Goal: Task Accomplishment & Management: Use online tool/utility

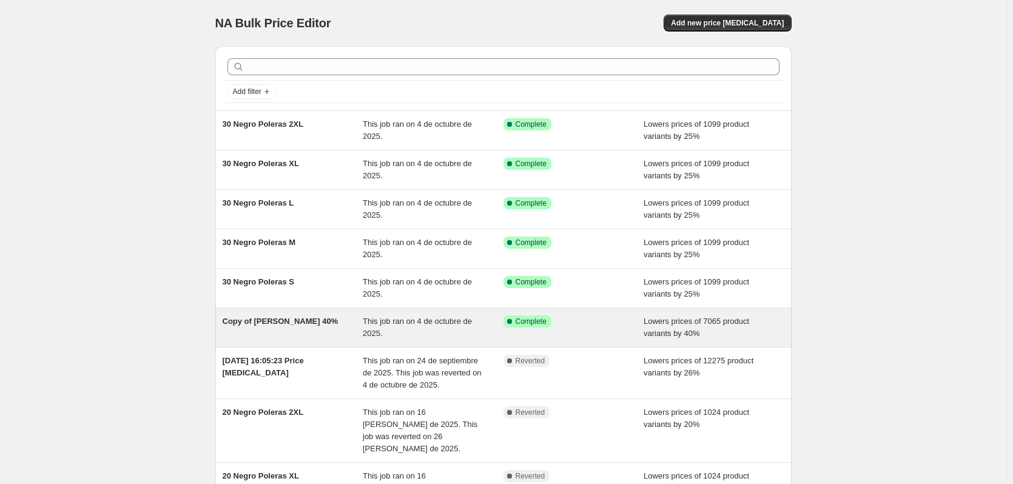
click at [280, 330] on div "Copy of [PERSON_NAME] 40%" at bounding box center [293, 327] width 141 height 24
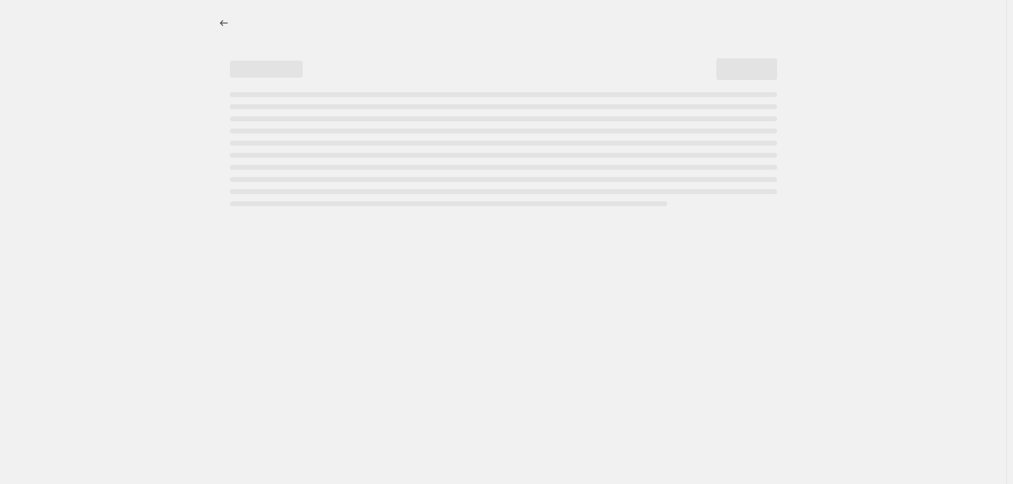
select select "percentage"
select select "title"
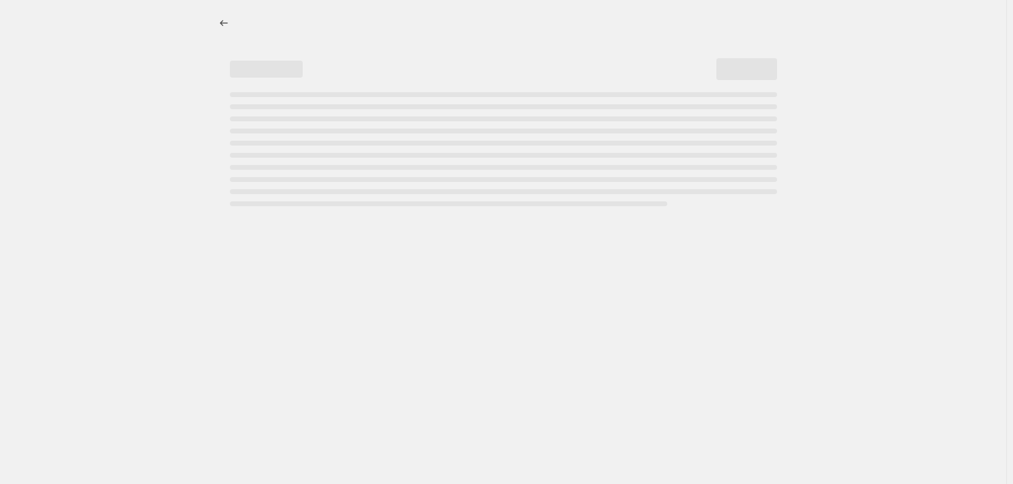
select select "title"
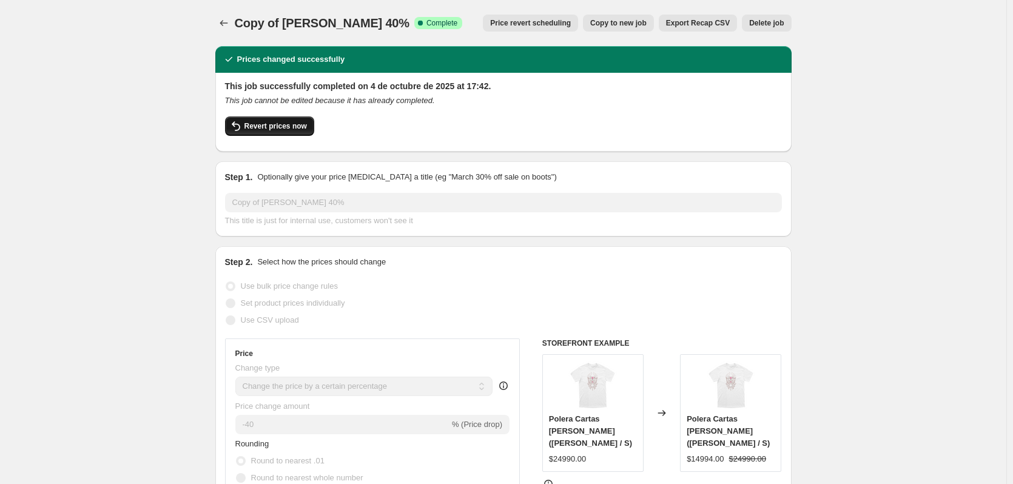
click at [240, 126] on icon "button" at bounding box center [236, 126] width 15 height 15
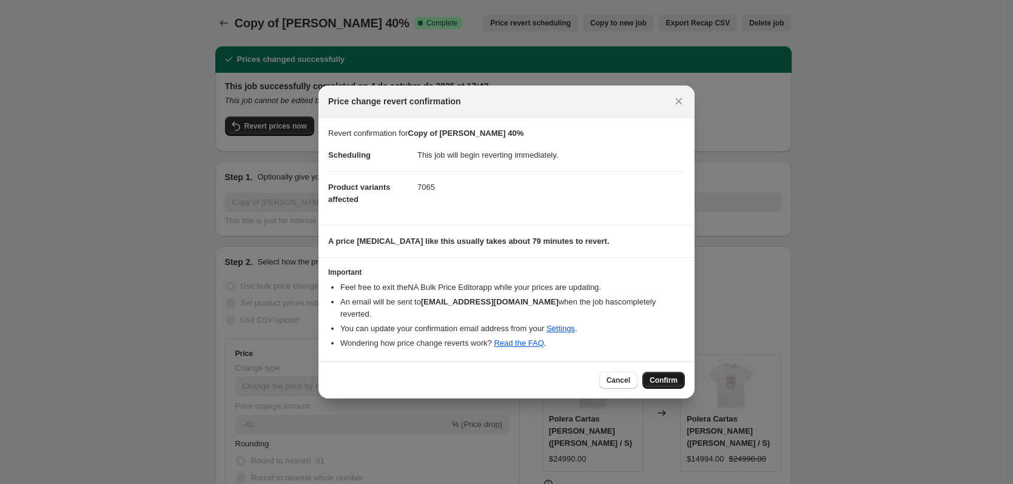
click at [655, 378] on span "Confirm" at bounding box center [663, 380] width 28 height 10
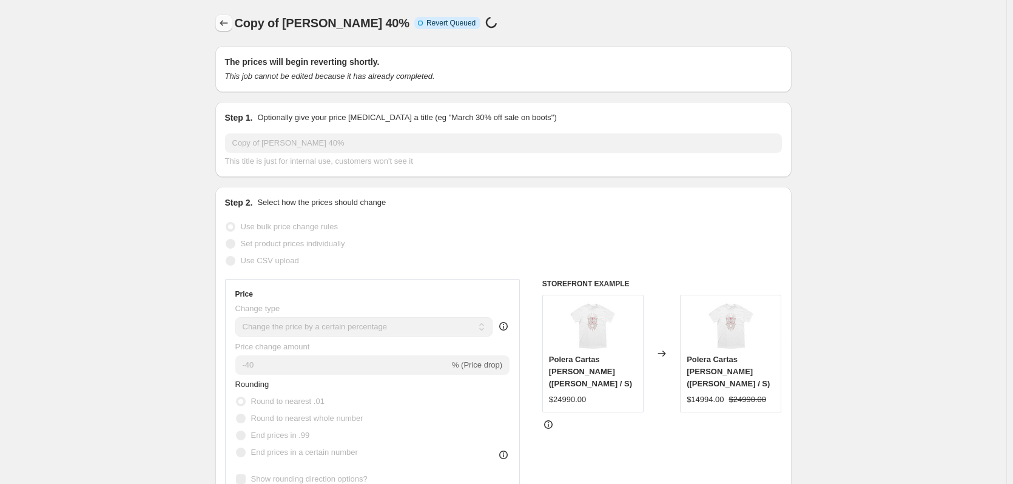
click at [220, 21] on icon "Price change jobs" at bounding box center [224, 23] width 12 height 12
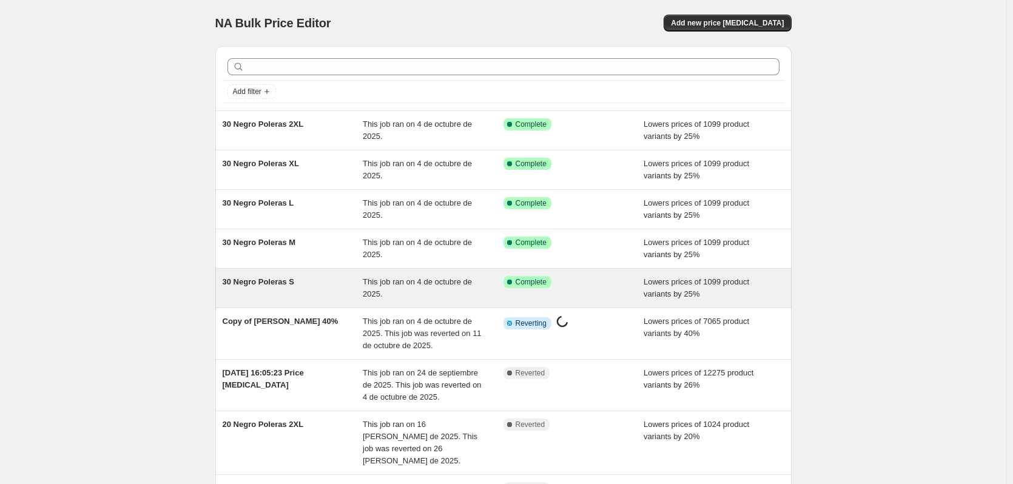
click at [492, 292] on div "This job ran on 4 de octubre de 2025." at bounding box center [433, 288] width 141 height 24
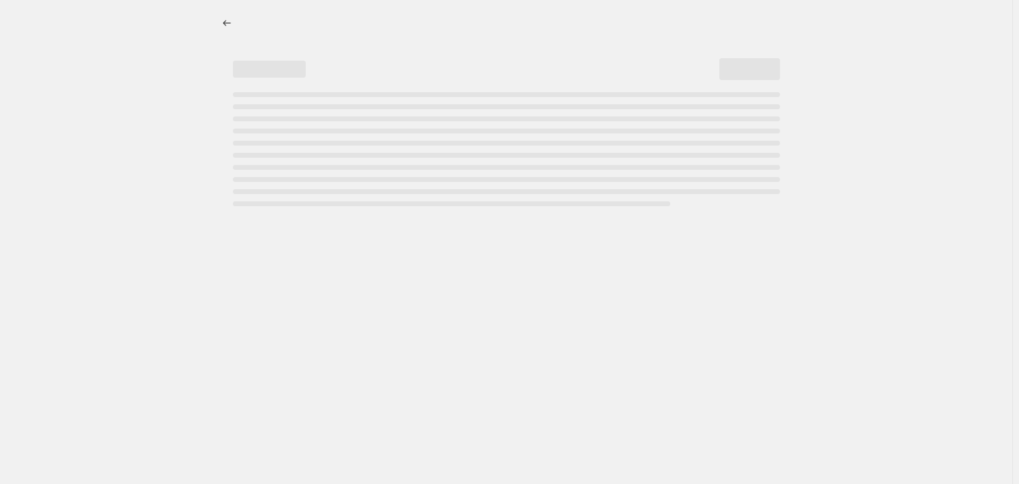
select select "percentage"
select select "collection"
select select "title"
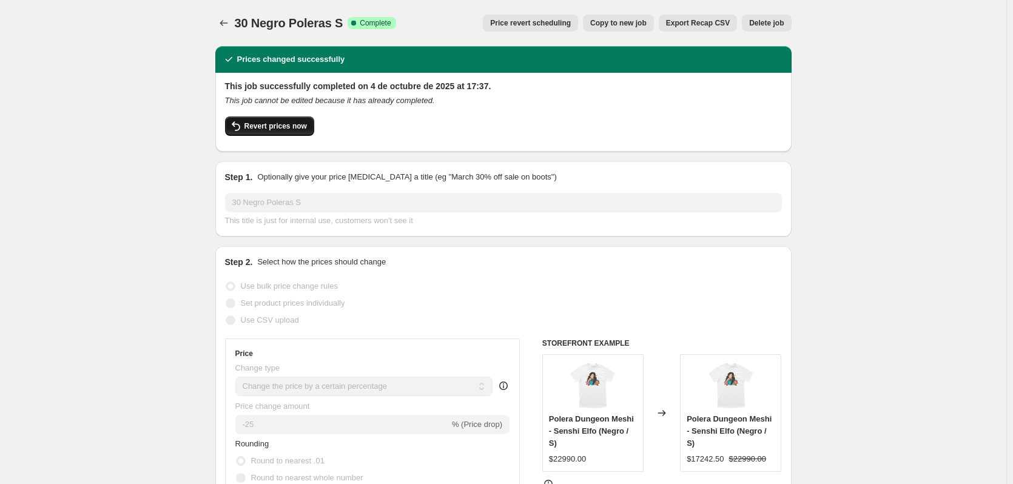
click at [270, 128] on span "Revert prices now" at bounding box center [275, 126] width 62 height 10
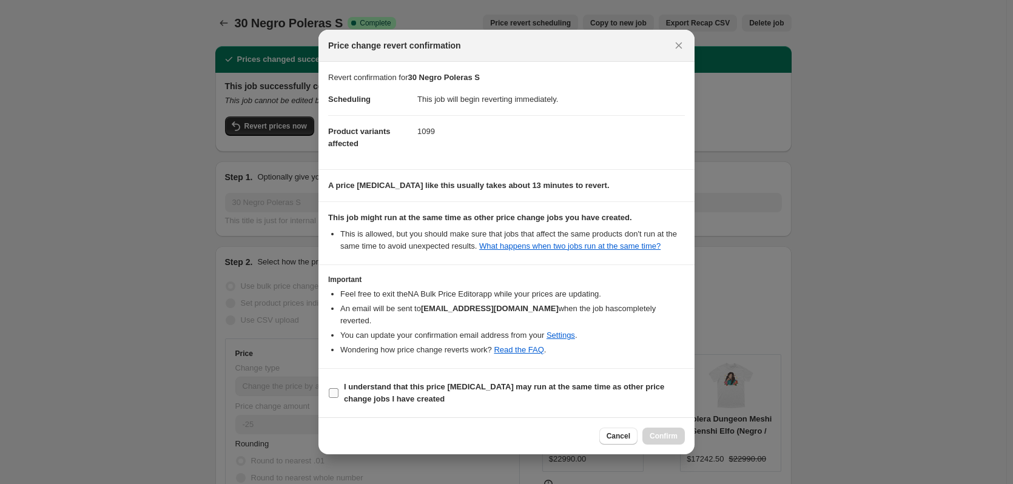
click at [526, 378] on label "I understand that this price [MEDICAL_DATA] may run at the same time as other p…" at bounding box center [506, 392] width 357 height 29
click at [338, 388] on input "I understand that this price [MEDICAL_DATA] may run at the same time as other p…" at bounding box center [334, 393] width 10 height 10
checkbox input "true"
click at [655, 427] on button "Confirm" at bounding box center [663, 435] width 42 height 17
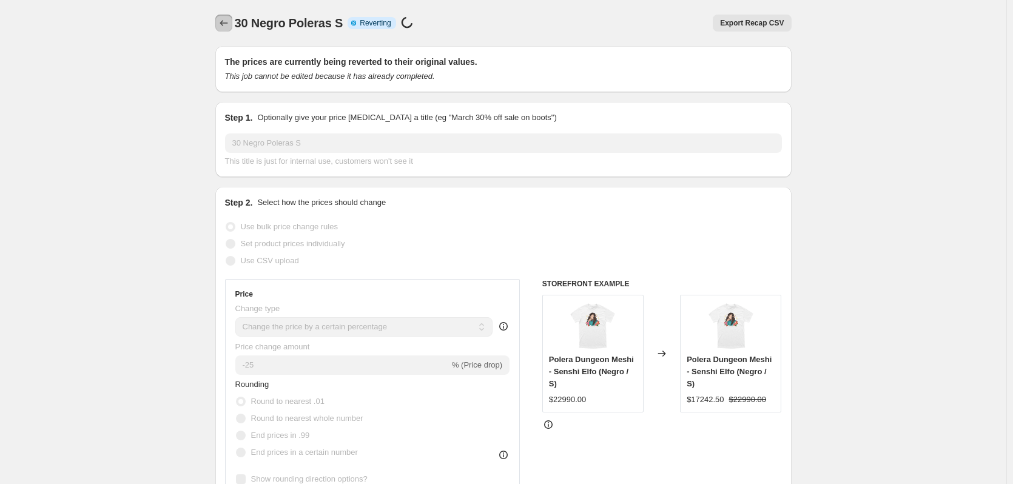
click at [223, 24] on icon "Price change jobs" at bounding box center [224, 23] width 12 height 12
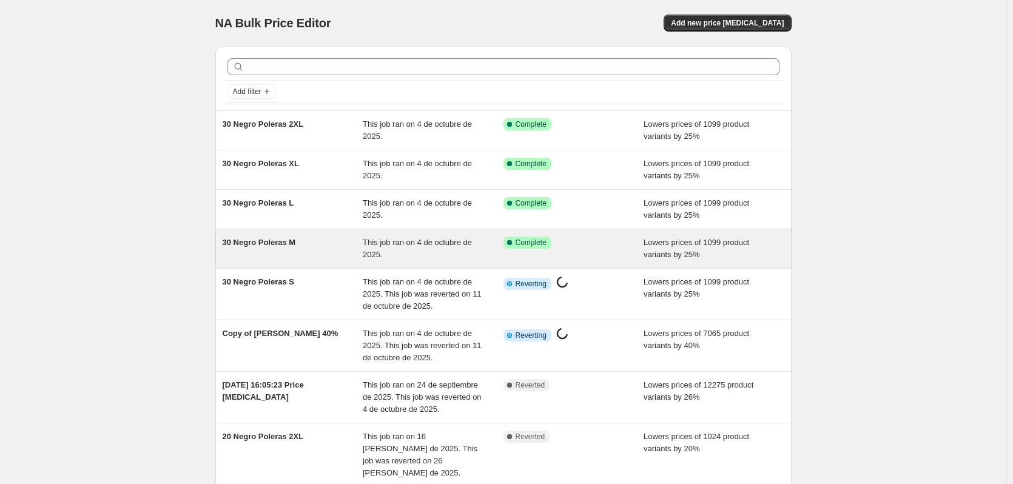
click at [263, 246] on span "30 Negro Poleras M" at bounding box center [259, 242] width 73 height 9
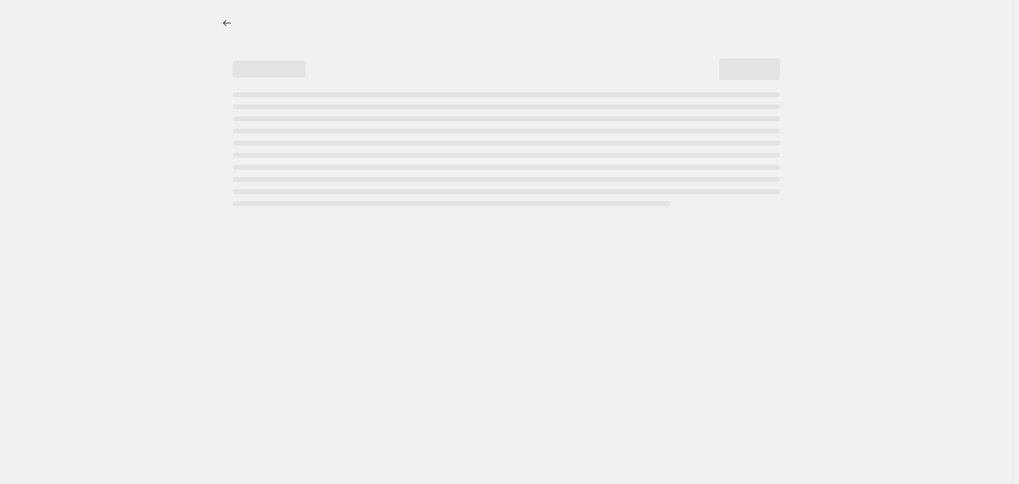
select select "percentage"
select select "collection"
select select "title"
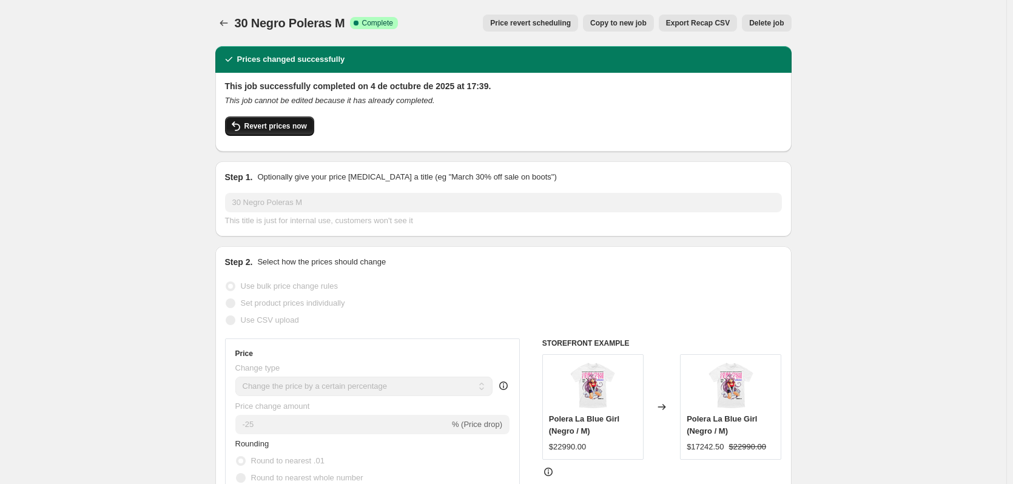
click at [274, 127] on span "Revert prices now" at bounding box center [275, 126] width 62 height 10
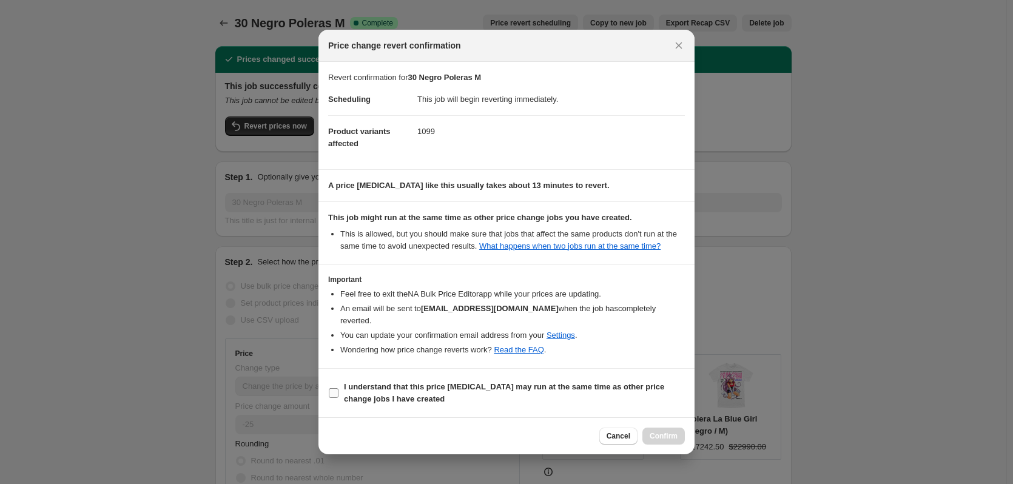
click at [521, 382] on b "I understand that this price [MEDICAL_DATA] may run at the same time as other p…" at bounding box center [504, 392] width 320 height 21
click at [338, 388] on input "I understand that this price [MEDICAL_DATA] may run at the same time as other p…" at bounding box center [334, 393] width 10 height 10
checkbox input "true"
click at [666, 431] on span "Confirm" at bounding box center [663, 436] width 28 height 10
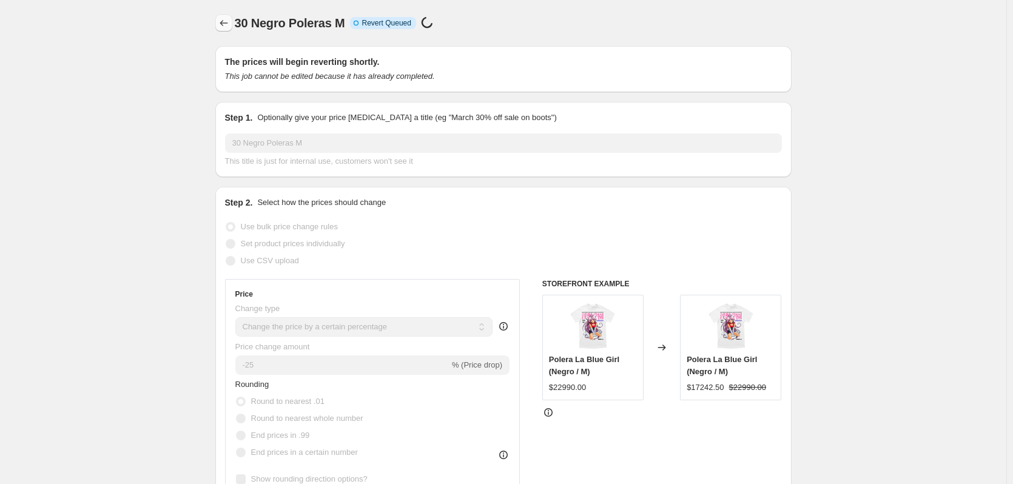
click at [223, 19] on icon "Price change jobs" at bounding box center [224, 23] width 12 height 12
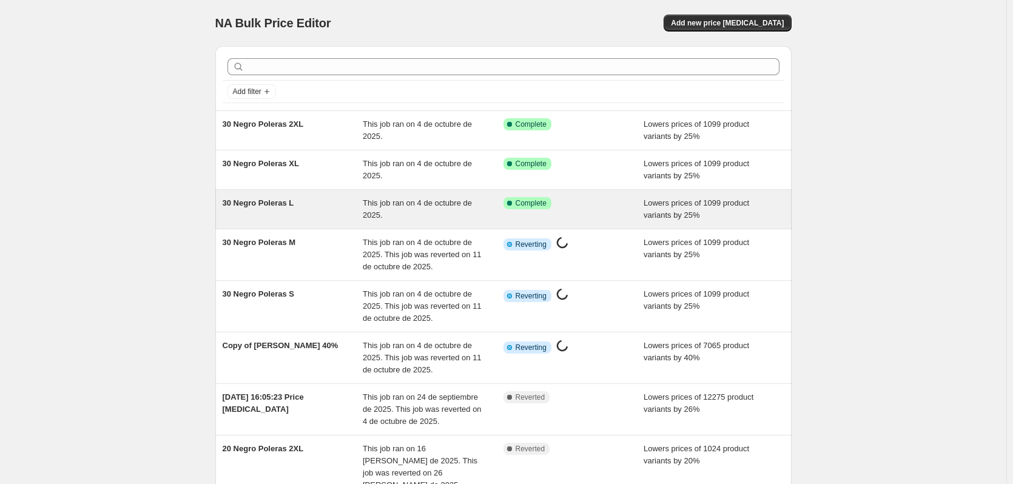
click at [323, 212] on div "30 Negro Poleras L" at bounding box center [293, 209] width 141 height 24
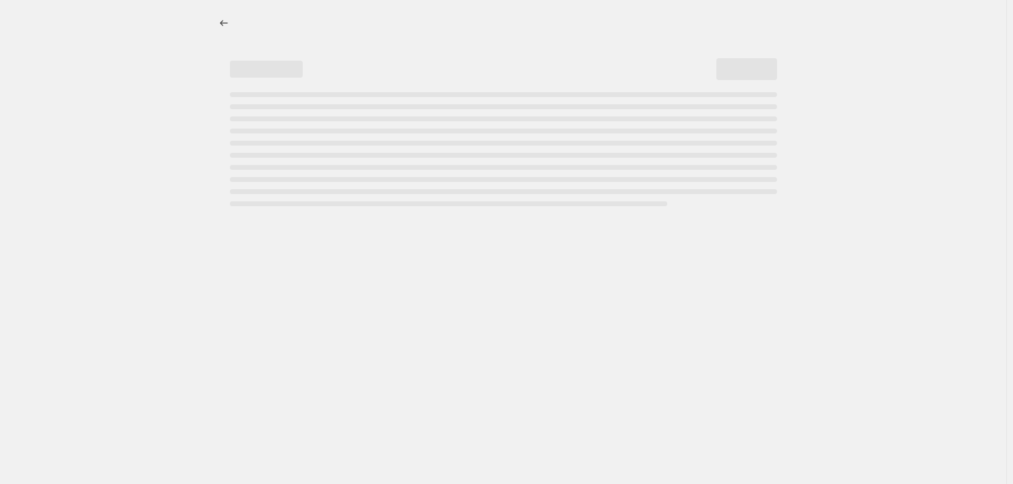
select select "percentage"
select select "collection"
select select "title"
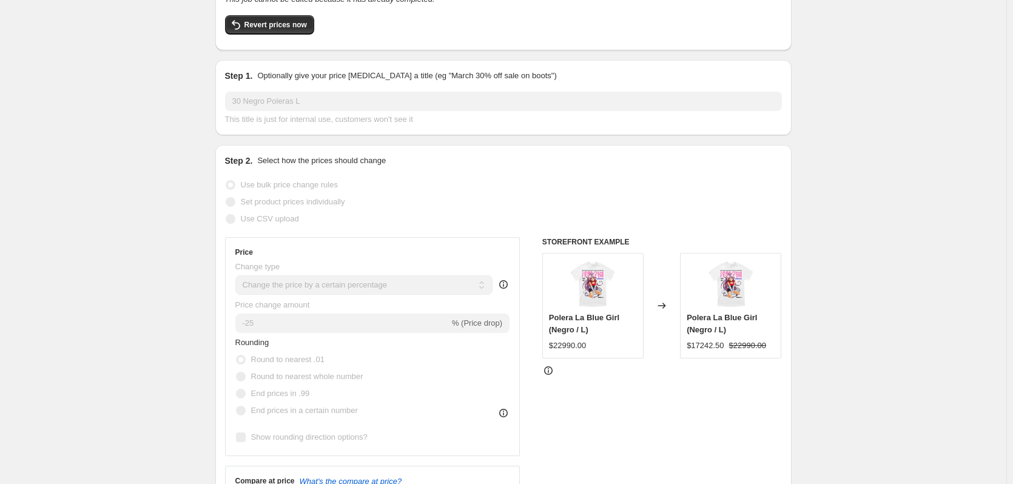
scroll to position [121, 0]
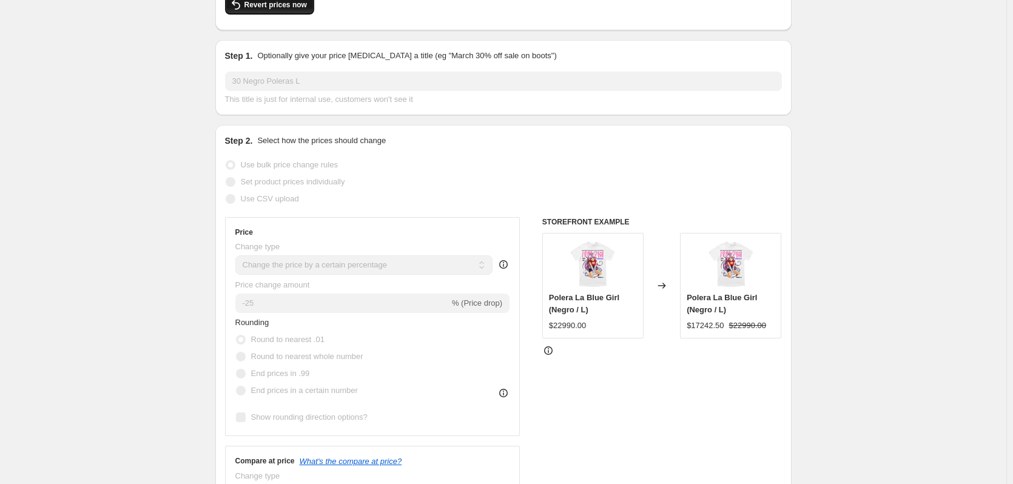
click at [252, 7] on span "Revert prices now" at bounding box center [275, 5] width 62 height 10
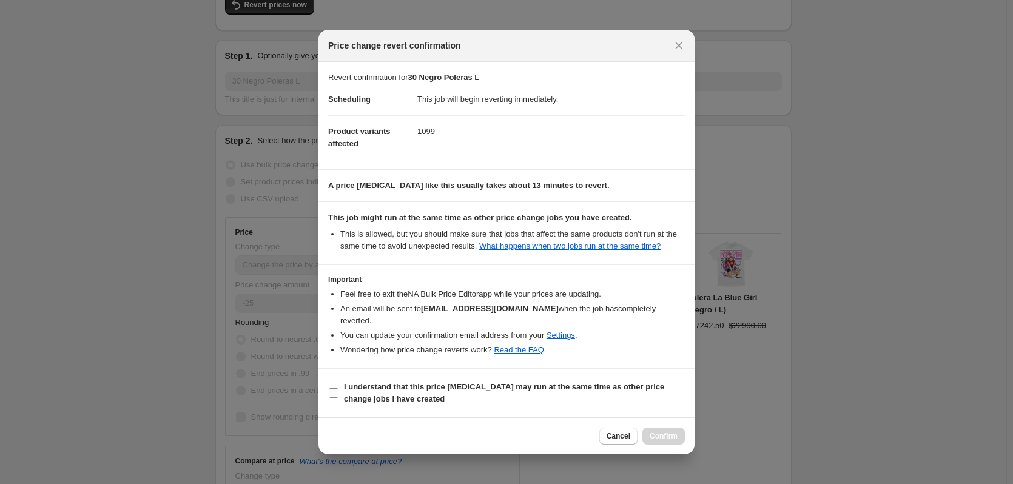
click at [416, 382] on b "I understand that this price [MEDICAL_DATA] may run at the same time as other p…" at bounding box center [504, 392] width 320 height 21
click at [338, 388] on input "I understand that this price [MEDICAL_DATA] may run at the same time as other p…" at bounding box center [334, 393] width 10 height 10
checkbox input "true"
click at [668, 431] on span "Confirm" at bounding box center [663, 436] width 28 height 10
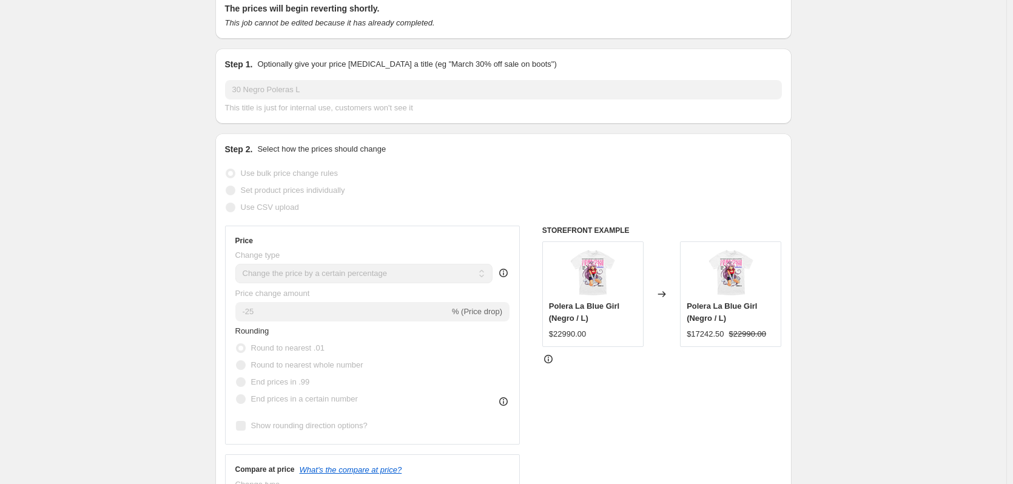
scroll to position [0, 0]
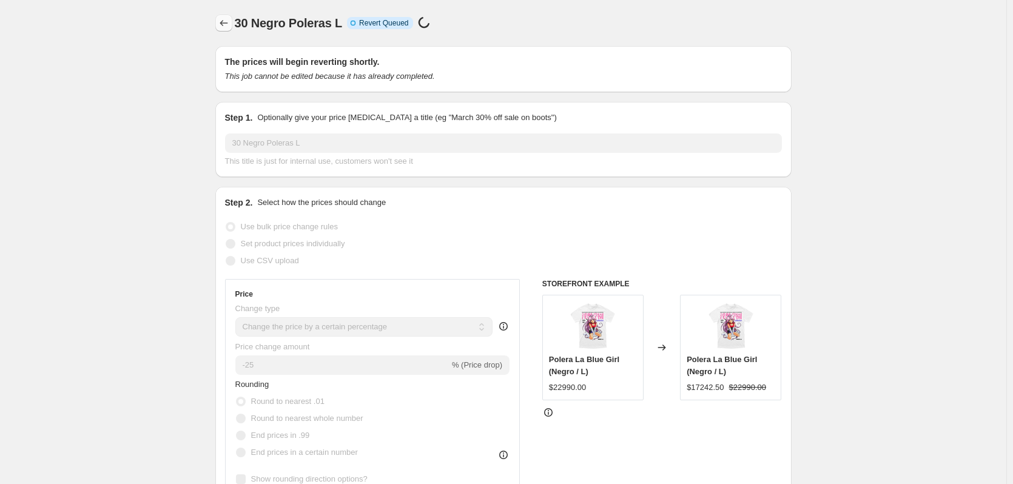
click at [229, 17] on button "Price change jobs" at bounding box center [223, 23] width 17 height 17
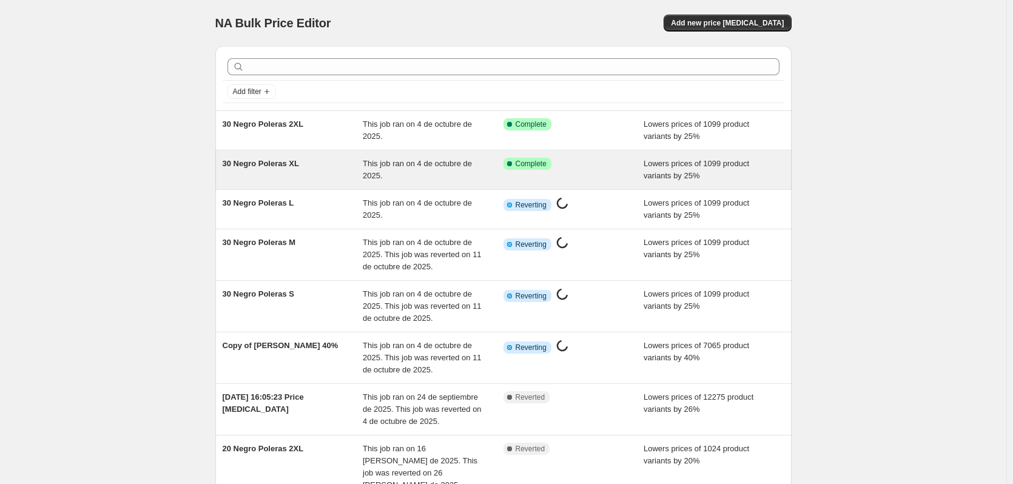
click at [290, 175] on div "30 Negro Poleras XL" at bounding box center [293, 170] width 141 height 24
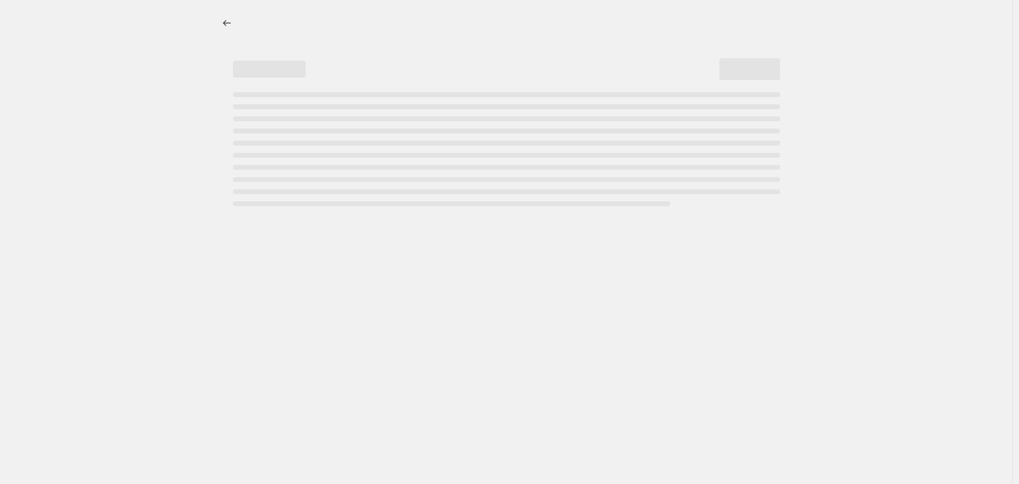
select select "percentage"
select select "collection"
select select "title"
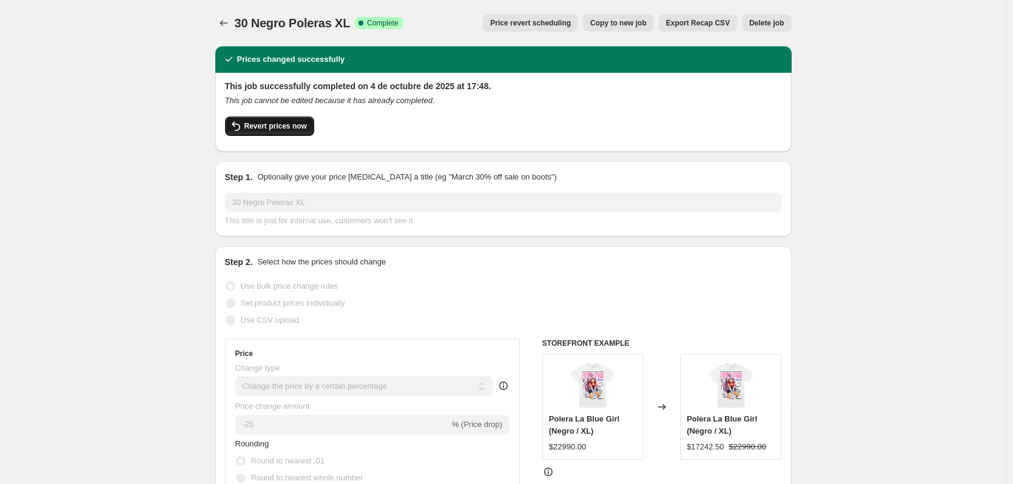
click at [285, 126] on span "Revert prices now" at bounding box center [275, 126] width 62 height 10
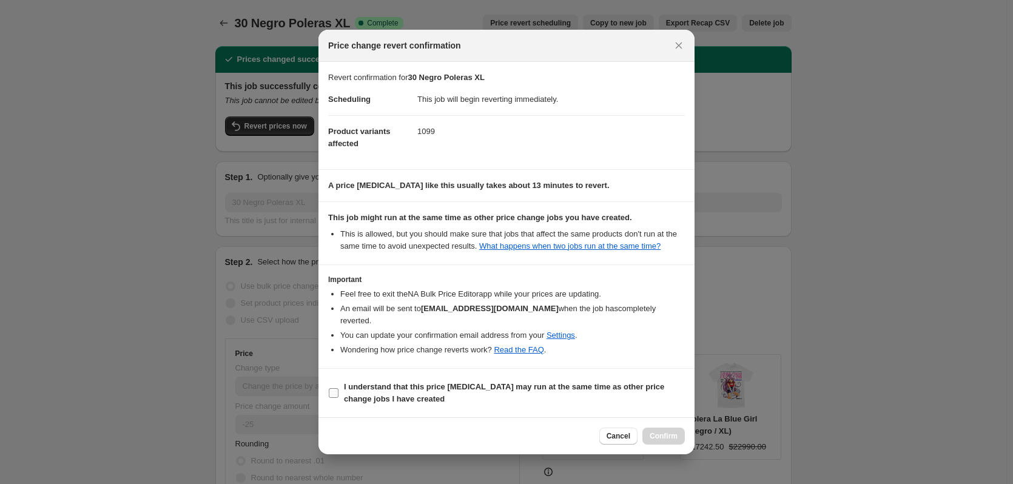
click at [363, 385] on b "I understand that this price [MEDICAL_DATA] may run at the same time as other p…" at bounding box center [504, 392] width 320 height 21
click at [338, 388] on input "I understand that this price [MEDICAL_DATA] may run at the same time as other p…" at bounding box center [334, 393] width 10 height 10
checkbox input "true"
drag, startPoint x: 659, startPoint y: 427, endPoint x: 659, endPoint y: 434, distance: 6.7
click at [659, 434] on span "Confirm" at bounding box center [663, 436] width 28 height 10
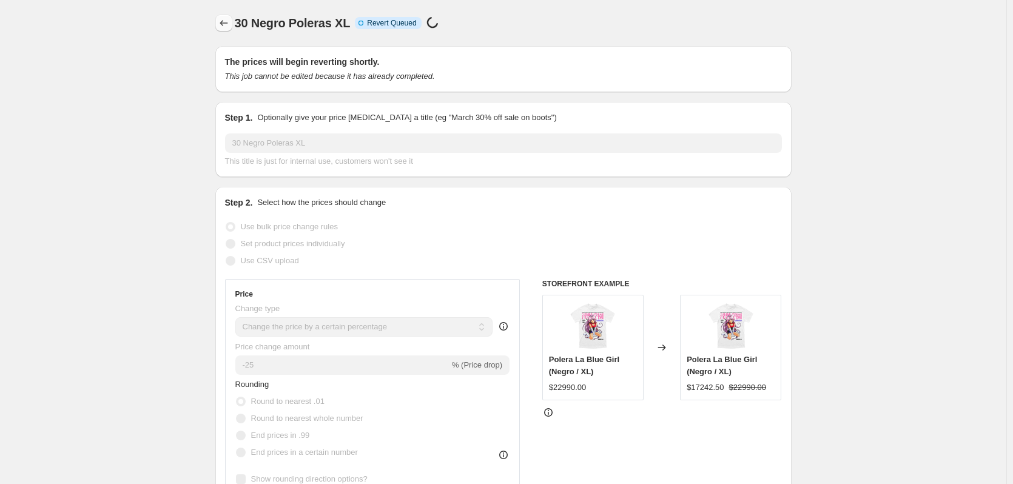
click at [228, 21] on icon "Price change jobs" at bounding box center [224, 23] width 12 height 12
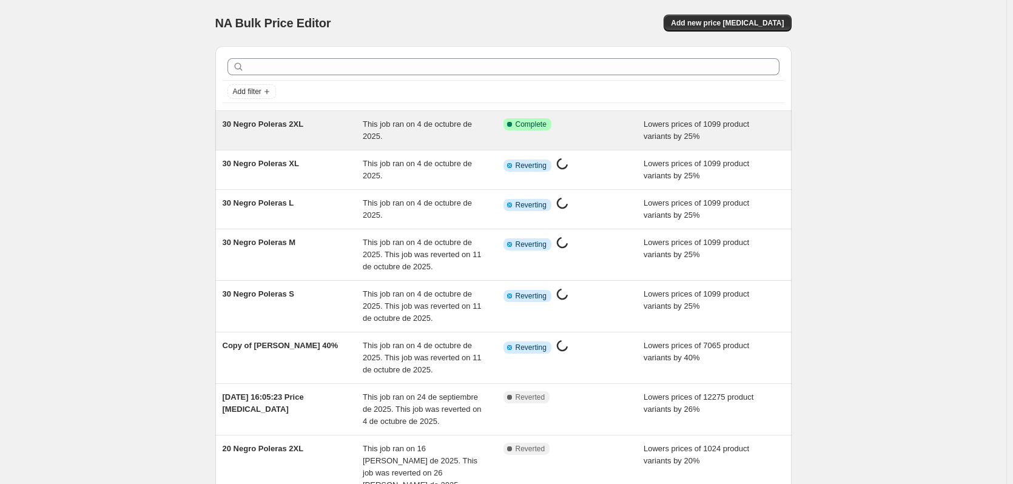
click at [338, 112] on div "30 Negro Poleras 2XL This job ran on 4 de octubre de 2025. Success Complete Com…" at bounding box center [503, 130] width 576 height 39
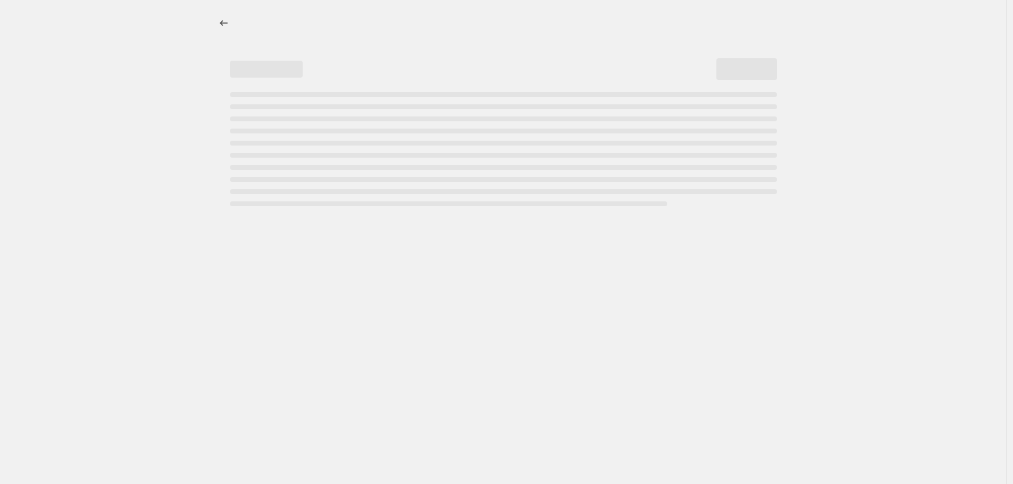
select select "percentage"
select select "collection"
select select "title"
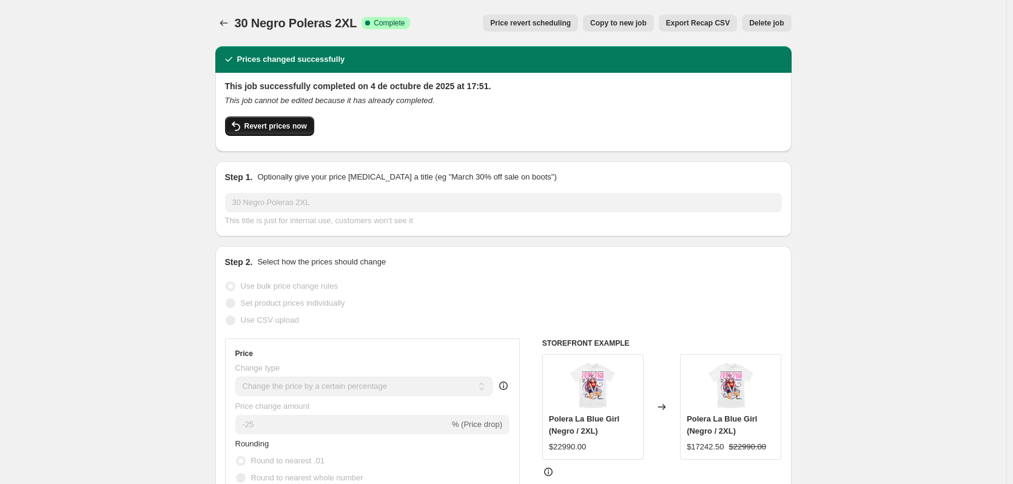
click at [289, 132] on button "Revert prices now" at bounding box center [269, 125] width 89 height 19
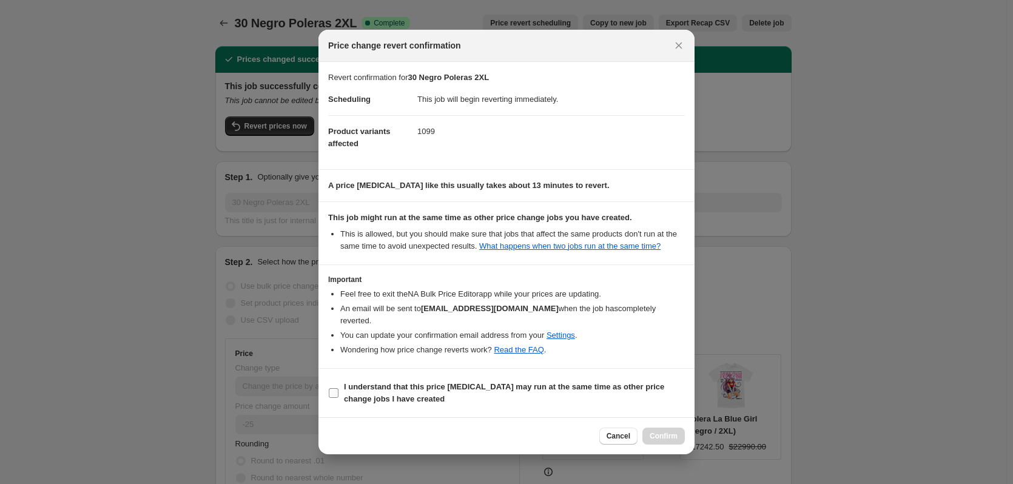
click at [373, 378] on label "I understand that this price [MEDICAL_DATA] may run at the same time as other p…" at bounding box center [506, 392] width 357 height 29
click at [338, 388] on input "I understand that this price [MEDICAL_DATA] may run at the same time as other p…" at bounding box center [334, 393] width 10 height 10
checkbox input "true"
click at [666, 435] on button "Confirm" at bounding box center [663, 435] width 42 height 17
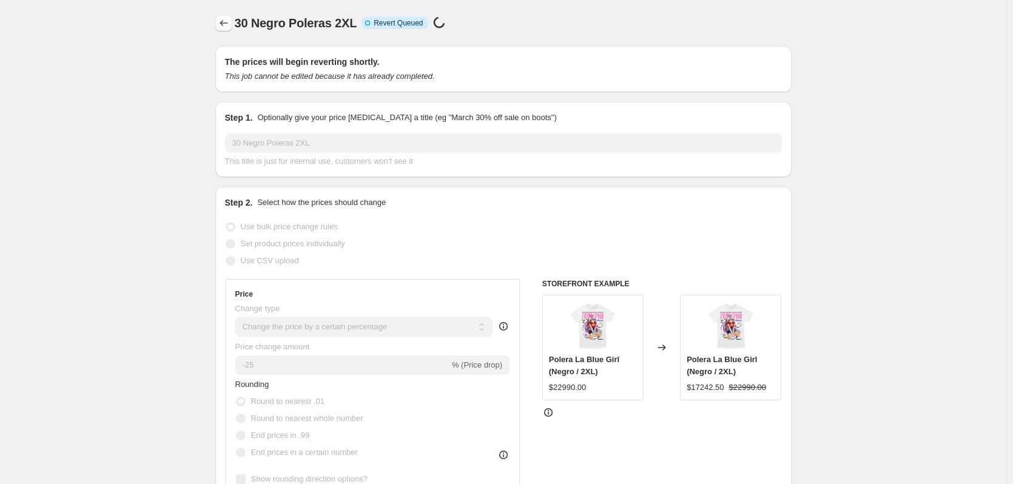
click at [232, 28] on button "Price change jobs" at bounding box center [223, 23] width 17 height 17
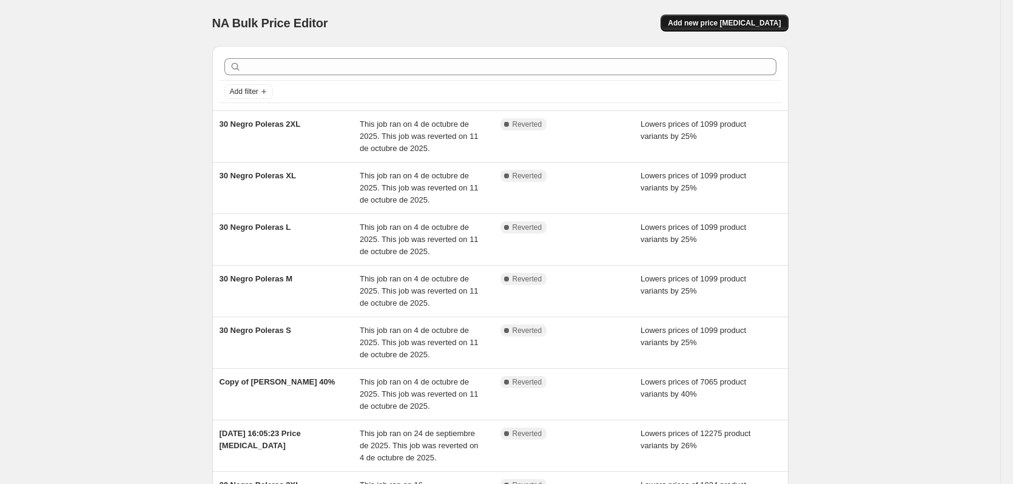
click at [715, 17] on button "Add new price [MEDICAL_DATA]" at bounding box center [723, 23] width 127 height 17
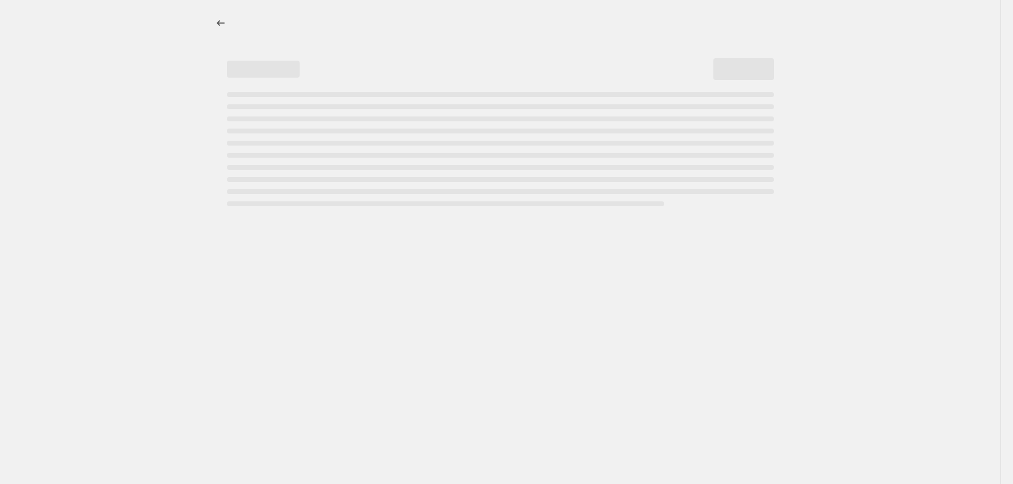
select select "percentage"
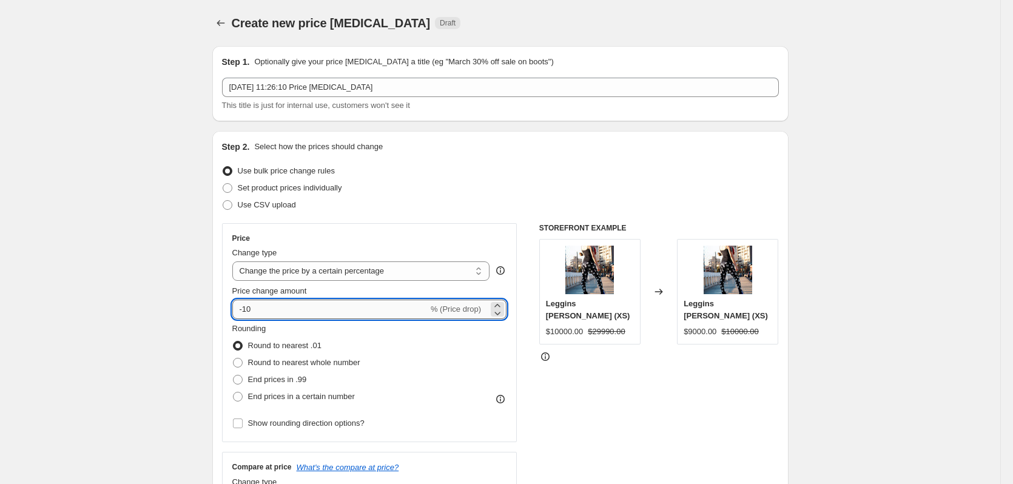
click at [270, 313] on input "-10" at bounding box center [330, 309] width 196 height 19
type input "-1"
type input "-20"
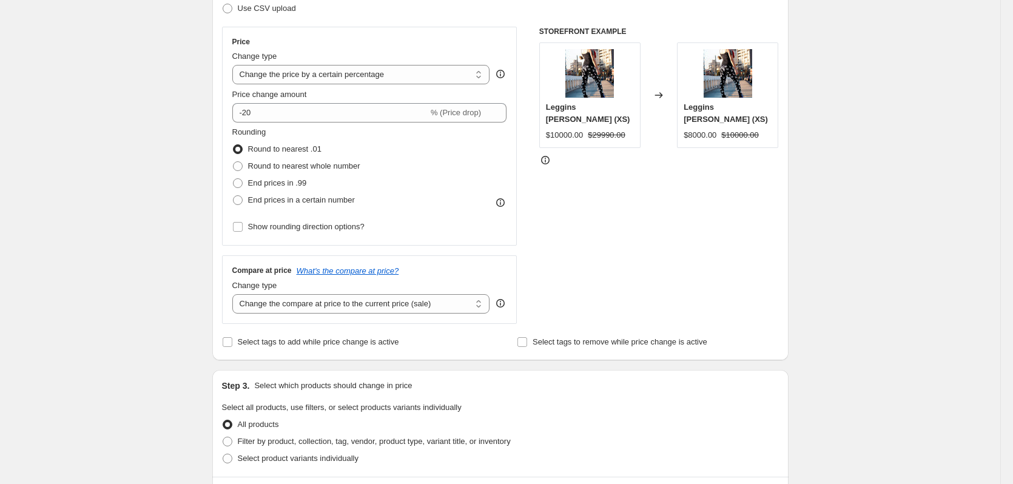
scroll to position [303, 0]
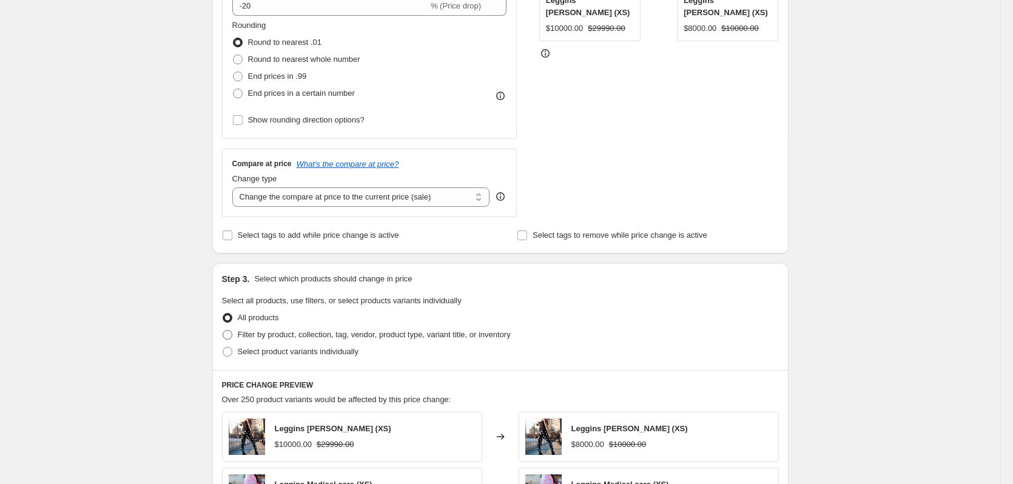
click at [280, 334] on span "Filter by product, collection, tag, vendor, product type, variant title, or inv…" at bounding box center [374, 334] width 273 height 9
click at [223, 330] on input "Filter by product, collection, tag, vendor, product type, variant title, or inv…" at bounding box center [223, 330] width 1 height 1
radio input "true"
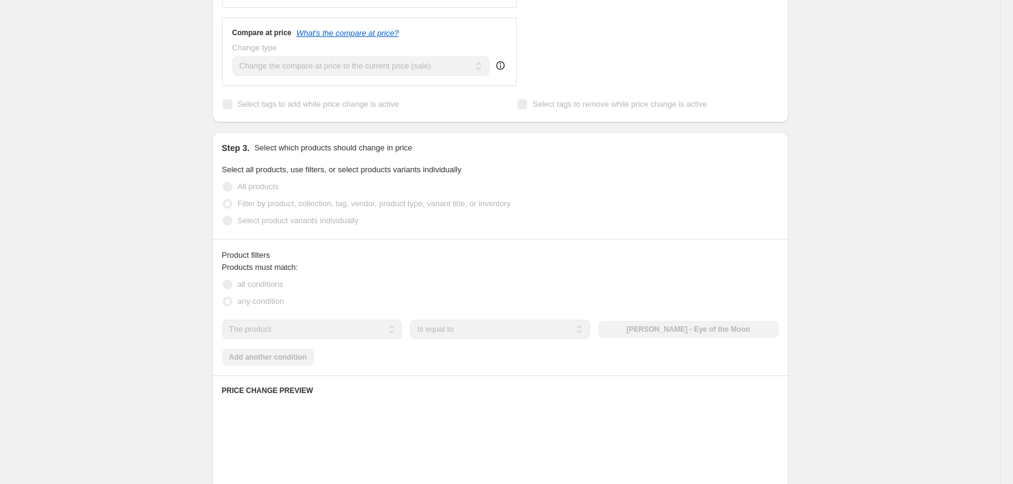
scroll to position [546, 0]
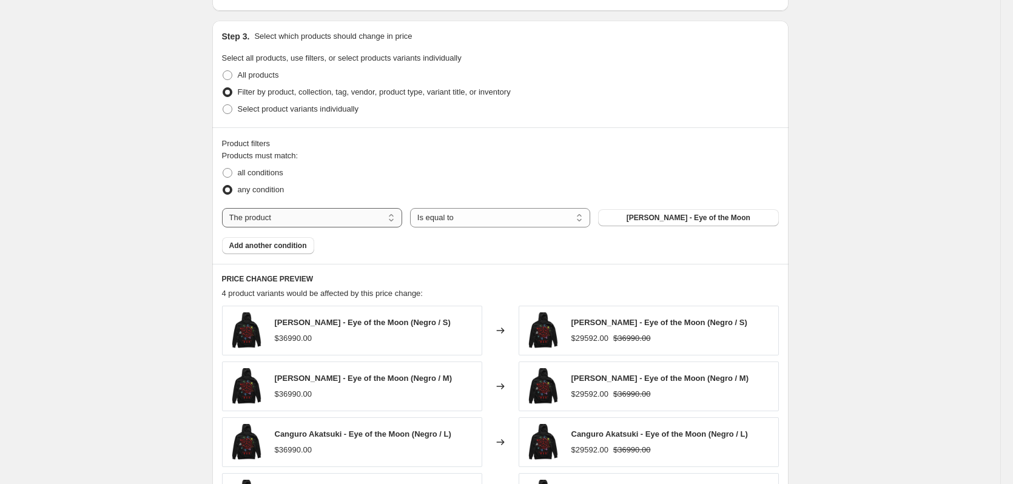
click at [324, 225] on select "The product The product's collection The product's tag The product's vendor The…" at bounding box center [312, 217] width 180 height 19
select select "collection"
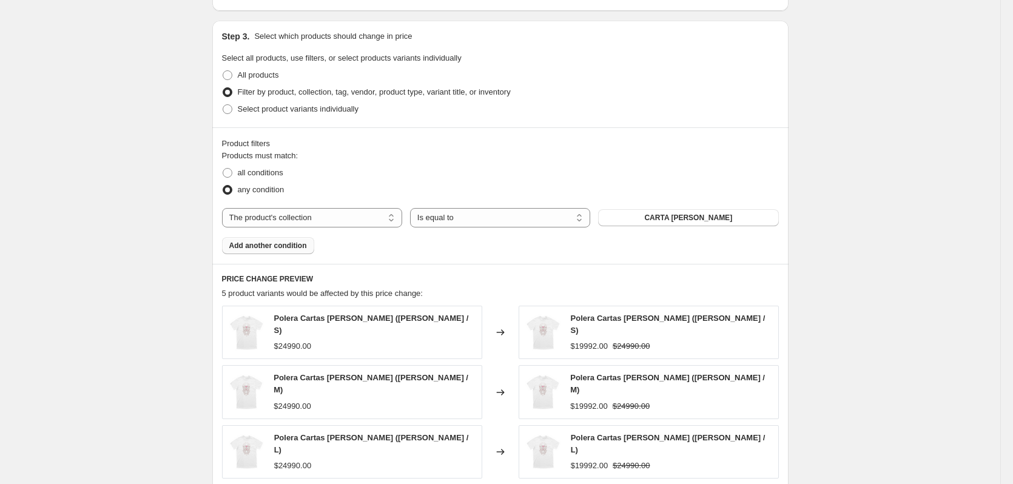
click at [269, 247] on span "Add another condition" at bounding box center [268, 246] width 78 height 10
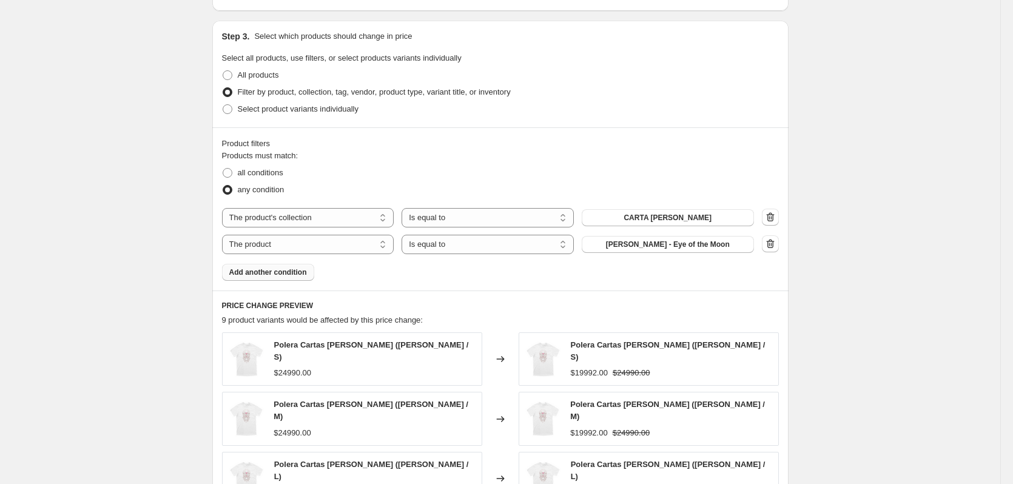
click at [270, 270] on span "Add another condition" at bounding box center [268, 272] width 78 height 10
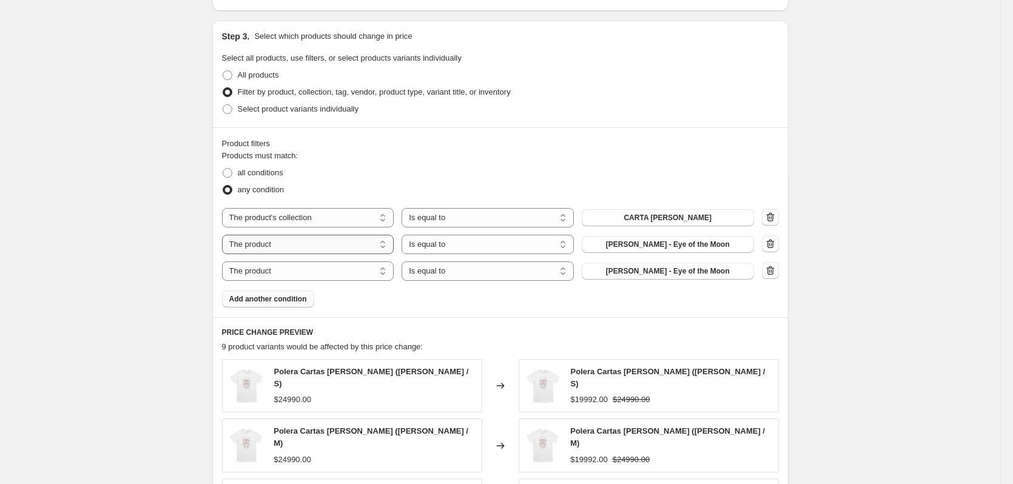
click at [276, 247] on select "The product The product's collection The product's tag The product's vendor The…" at bounding box center [308, 244] width 172 height 19
select select "collection"
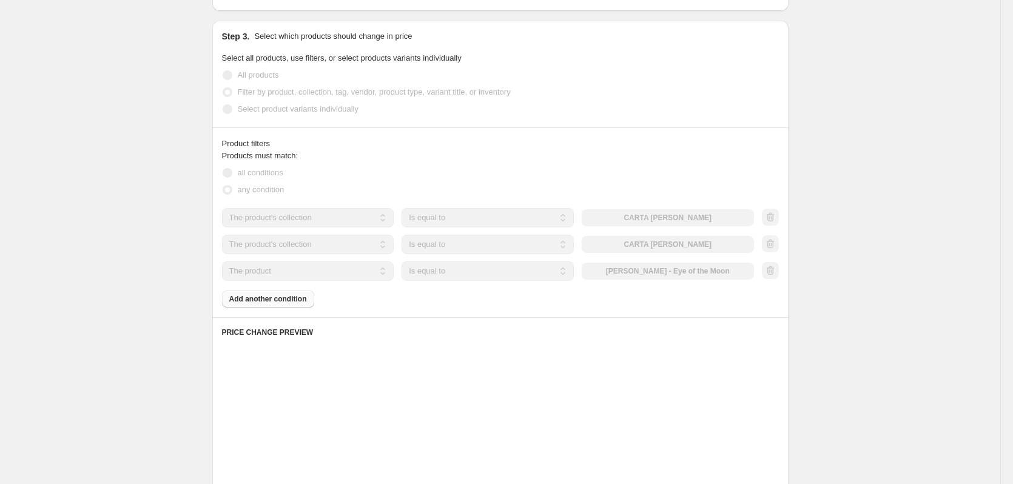
click at [282, 269] on select "The product The product's collection The product's tag The product's vendor The…" at bounding box center [308, 270] width 172 height 19
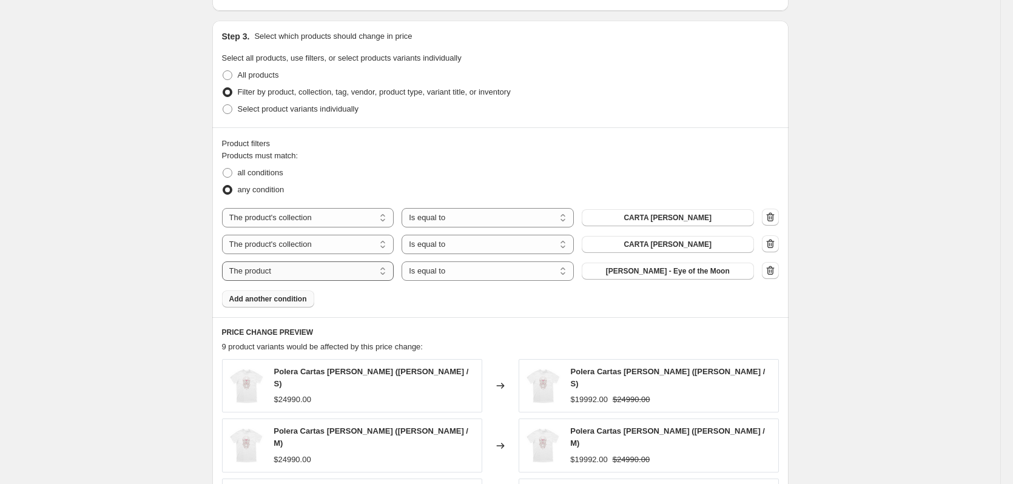
drag, startPoint x: 285, startPoint y: 269, endPoint x: 286, endPoint y: 276, distance: 6.7
click at [285, 269] on select "The product The product's collection The product's tag The product's vendor The…" at bounding box center [308, 270] width 172 height 19
select select "collection"
click at [642, 219] on button "CARTA CLOW" at bounding box center [667, 217] width 172 height 17
click at [650, 248] on span "CARTA CLOW" at bounding box center [667, 245] width 88 height 10
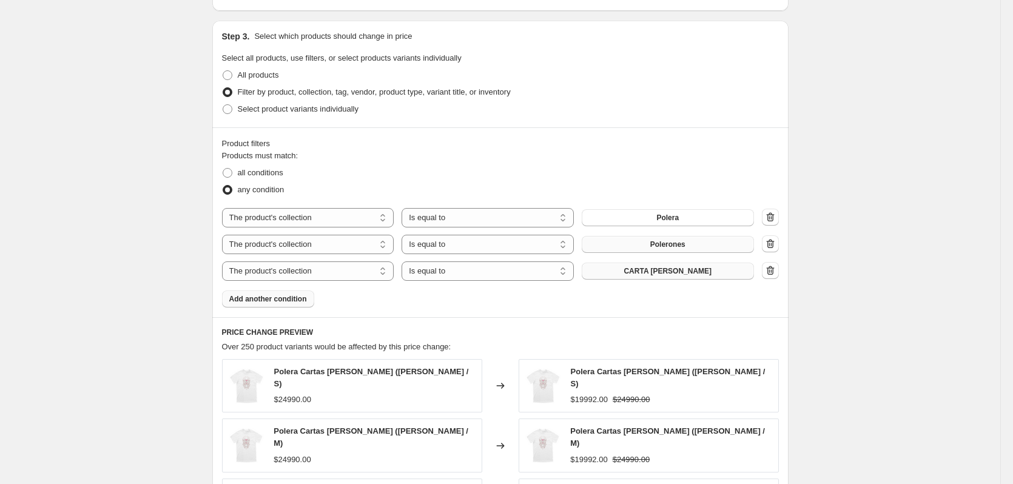
click at [655, 273] on span "CARTA CLOW" at bounding box center [667, 271] width 88 height 10
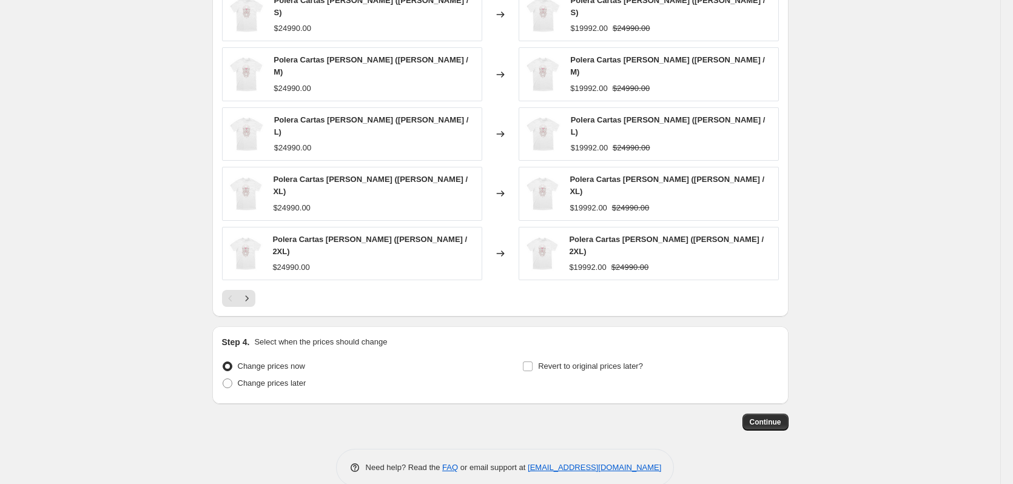
scroll to position [919, 0]
click at [757, 415] on span "Continue" at bounding box center [765, 420] width 32 height 10
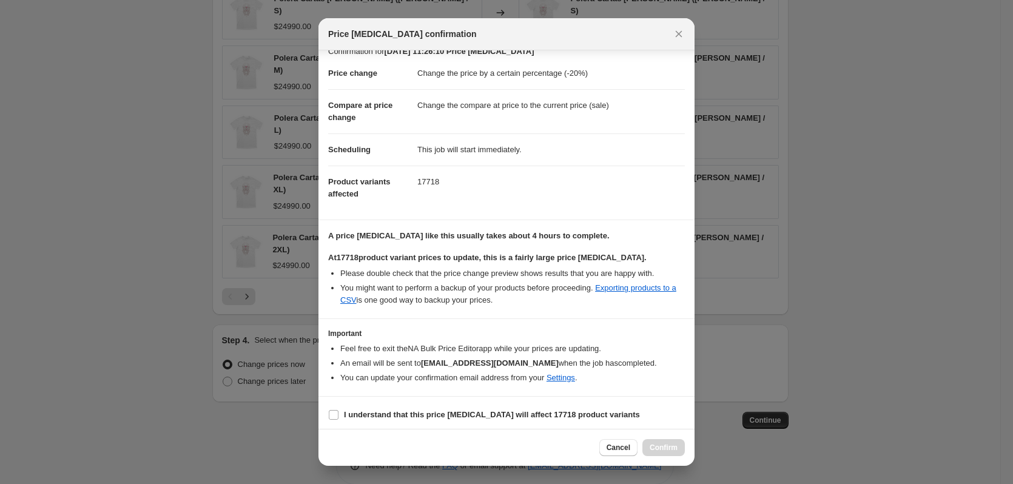
scroll to position [19, 0]
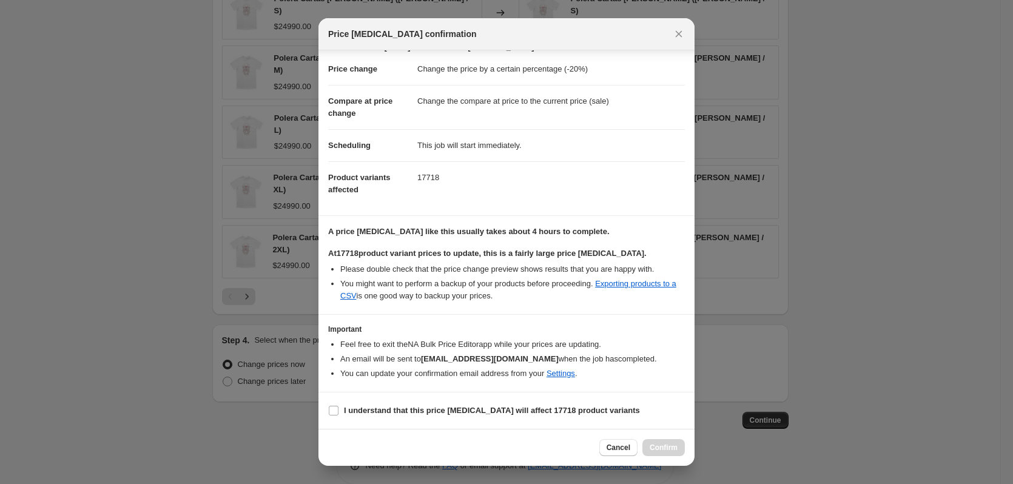
click at [480, 401] on section "I understand that this price change job will affect 17718 product variants" at bounding box center [506, 410] width 376 height 36
click at [506, 406] on b "I understand that this price change job will affect 17718 product variants" at bounding box center [492, 410] width 296 height 9
click at [338, 406] on input "I understand that this price change job will affect 17718 product variants" at bounding box center [334, 411] width 10 height 10
checkbox input "true"
click at [662, 455] on button "Confirm" at bounding box center [663, 447] width 42 height 17
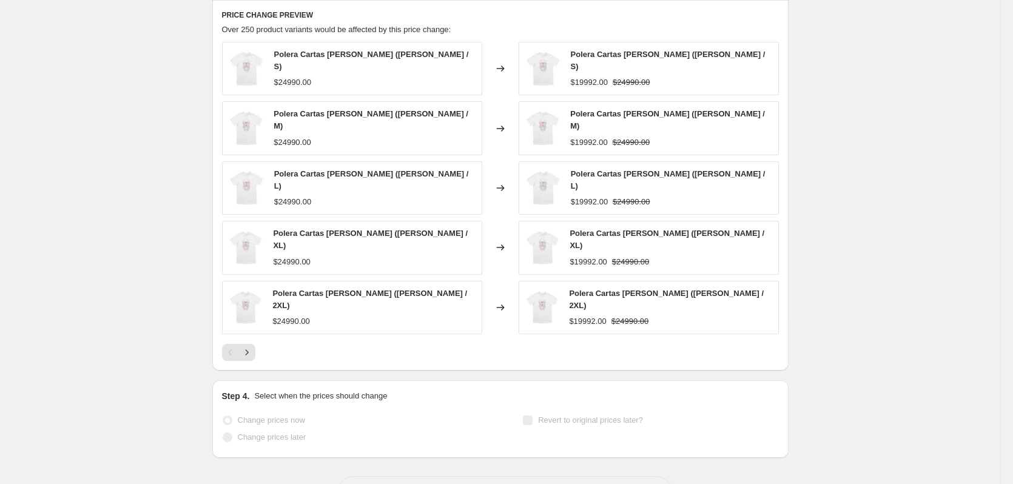
scroll to position [950, 0]
